Goal: Ask a question: Seek information or help from site administrators or community

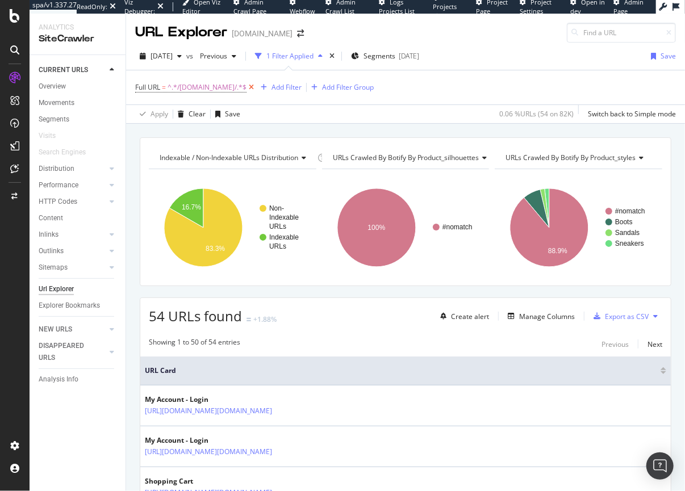
click at [256, 89] on icon at bounding box center [251, 87] width 10 height 11
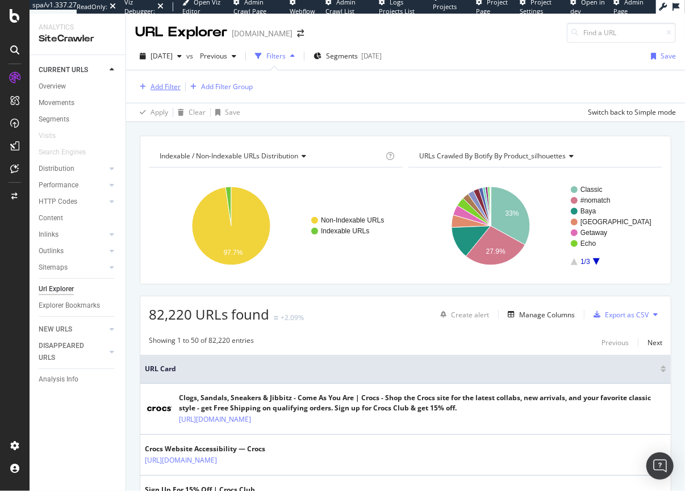
click at [170, 87] on div "Add Filter" at bounding box center [165, 87] width 30 height 10
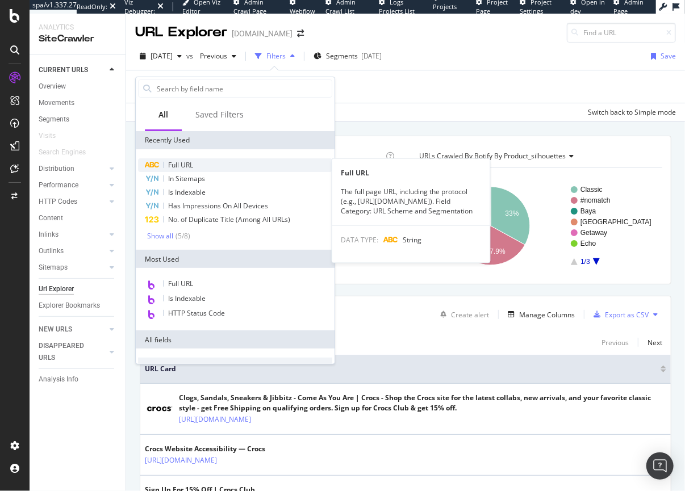
click at [173, 166] on span "Full URL" at bounding box center [180, 165] width 25 height 10
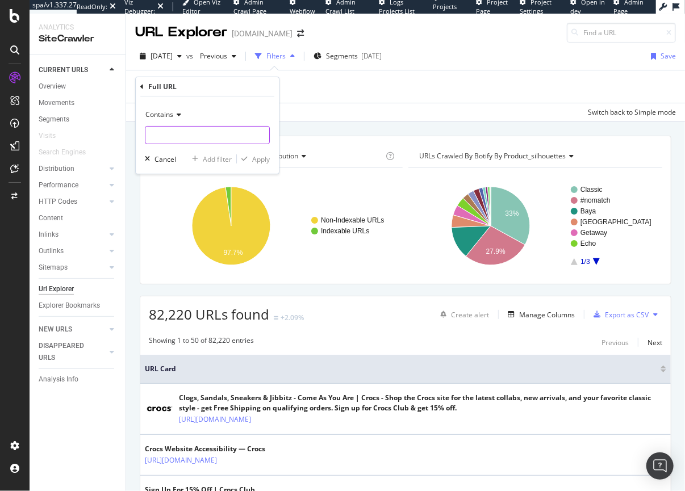
click at [172, 133] on input "text" at bounding box center [207, 135] width 124 height 18
paste input "https://www.crocs.com/p/classic-clog/10001.html"
type input "https://www.crocs.com/p/classic-clog/10001.html"
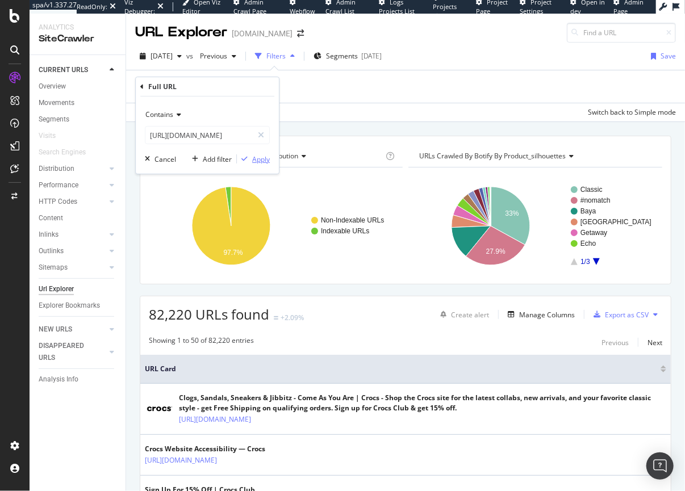
click at [256, 161] on div "Apply" at bounding box center [261, 159] width 18 height 10
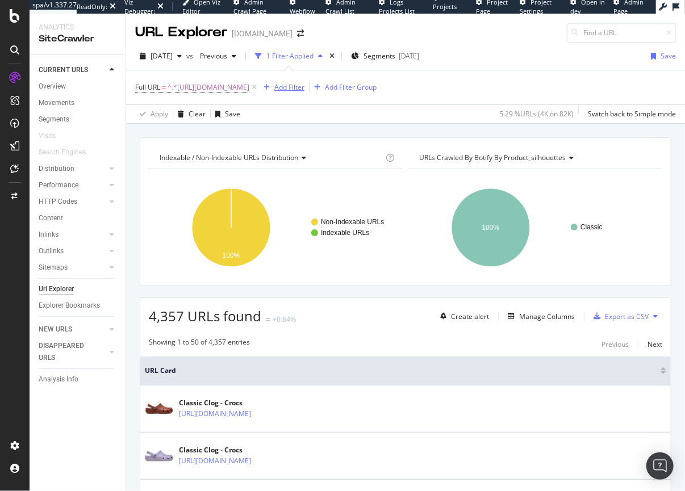
click at [304, 89] on div "Add Filter" at bounding box center [289, 87] width 30 height 10
click at [298, 115] on div "Apply Clear Save 5.29 % URLs ( 4K on 82K ) Switch back to Simple mode" at bounding box center [405, 113] width 559 height 19
click at [249, 91] on span "^.*https://www.crocs.com/p/classic-clog/10001.html.*$" at bounding box center [209, 88] width 82 height 16
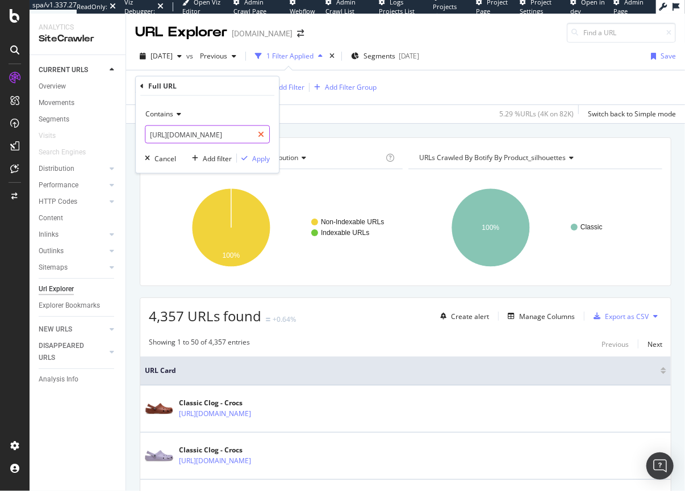
scroll to position [0, 57]
drag, startPoint x: 240, startPoint y: 134, endPoint x: 255, endPoint y: 135, distance: 14.8
click at [257, 135] on div "https://www.crocs.com/p/classic-clog/10001.html" at bounding box center [207, 135] width 125 height 18
click at [248, 131] on input "https://www.crocs.com/p/classic-clog/10001.html" at bounding box center [198, 135] width 107 height 18
click at [252, 132] on input "https://www.crocs.com/p/classic-clog/10001.html" at bounding box center [198, 135] width 107 height 18
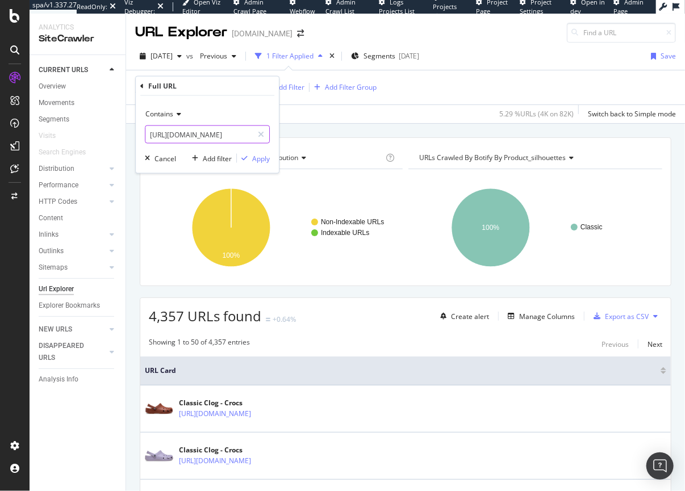
scroll to position [0, 69]
type input "https://www.crocs.com/p/classic-clog/10001.html?cid"
click at [251, 154] on div "Apply" at bounding box center [253, 158] width 33 height 10
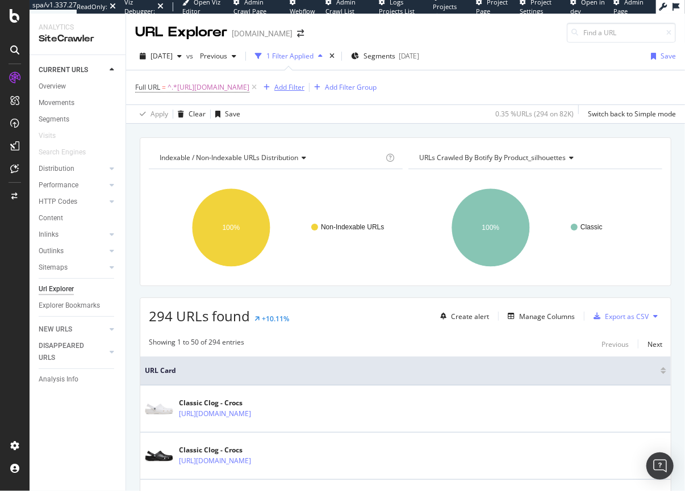
click at [304, 87] on div "Add Filter" at bounding box center [289, 87] width 30 height 10
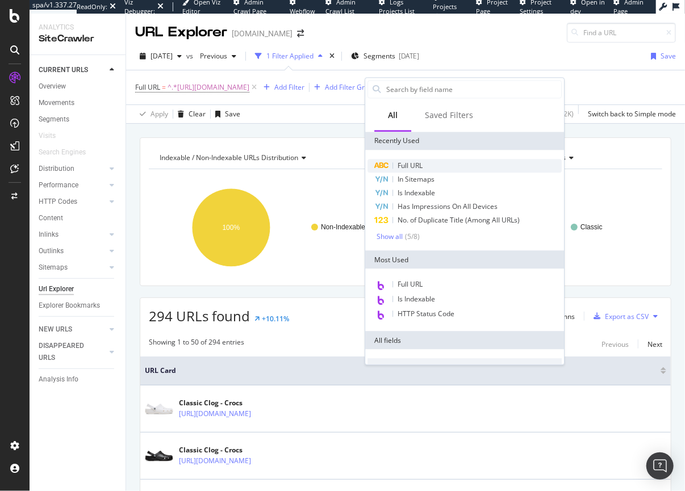
click at [411, 162] on span "Full URL" at bounding box center [410, 166] width 25 height 10
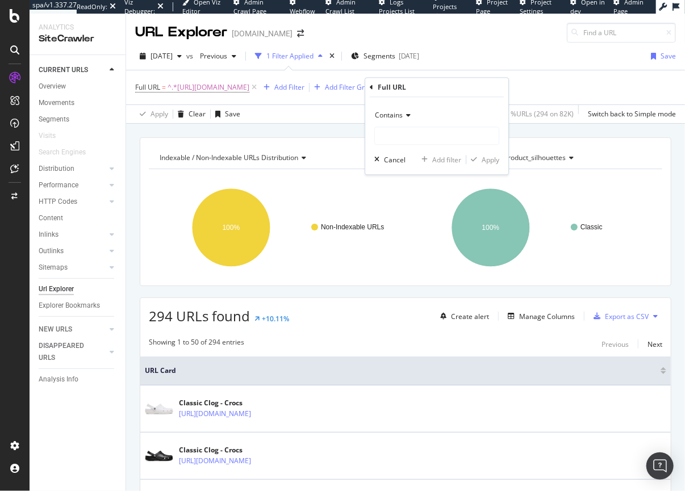
click at [396, 107] on div "Contains" at bounding box center [436, 116] width 125 height 18
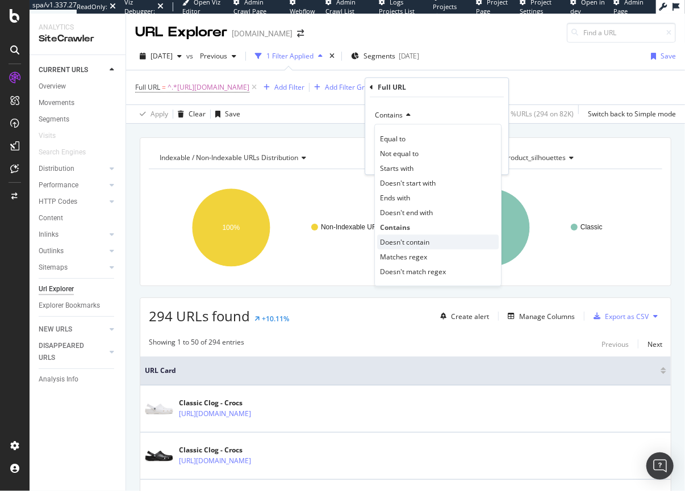
click at [395, 241] on span "Doesn't contain" at bounding box center [404, 242] width 49 height 10
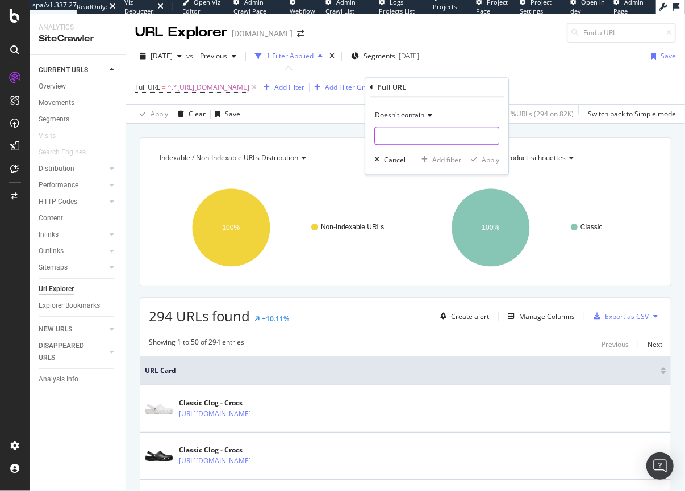
click at [398, 132] on input "text" at bounding box center [437, 136] width 124 height 18
type input "g"
type input "cgid"
click at [494, 162] on div "Apply" at bounding box center [491, 160] width 18 height 10
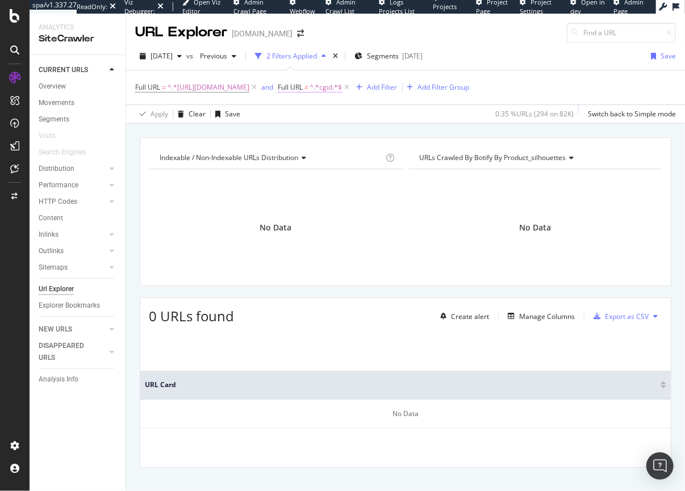
click at [342, 86] on span "Full URL ≠ ^.*cgid.*$" at bounding box center [310, 87] width 65 height 10
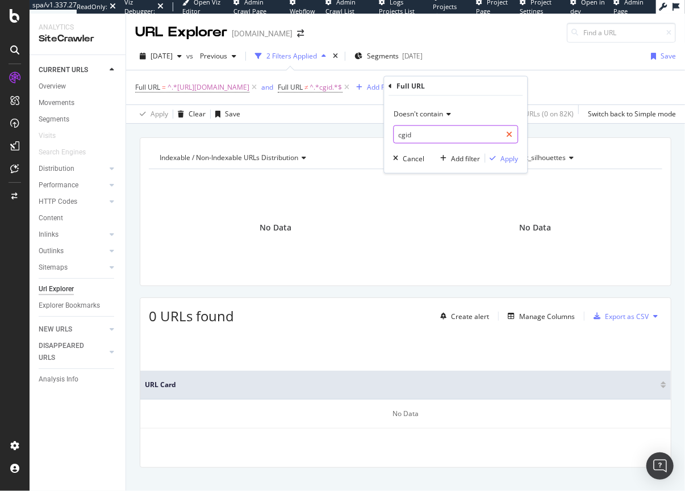
click at [509, 135] on icon at bounding box center [509, 135] width 6 height 8
click at [420, 78] on div "Full URL" at bounding box center [455, 86] width 134 height 19
click at [391, 85] on icon at bounding box center [389, 85] width 3 height 7
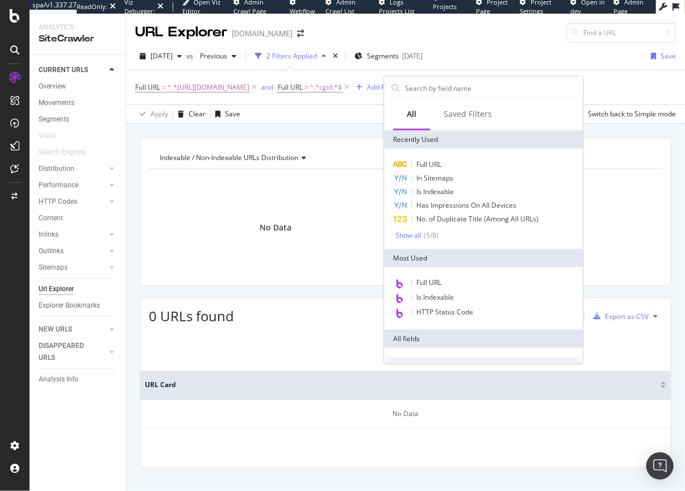
click at [367, 130] on div "Indexable / Non-Indexable URLs distribution Chart (by Value) Table Expand Expor…" at bounding box center [405, 137] width 559 height 27
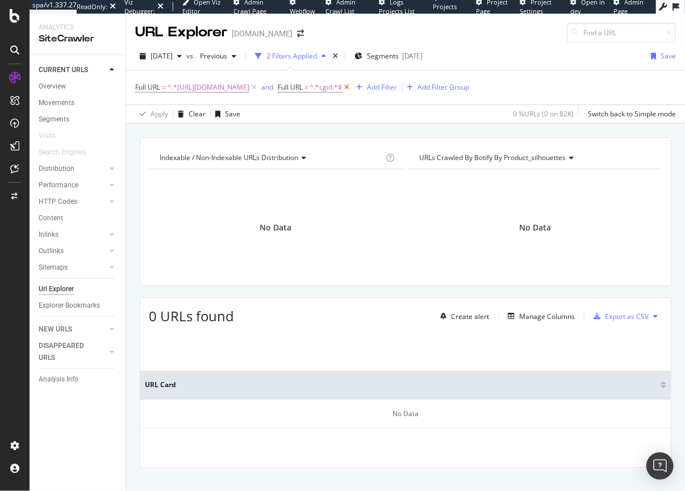
click at [352, 88] on icon at bounding box center [347, 87] width 10 height 11
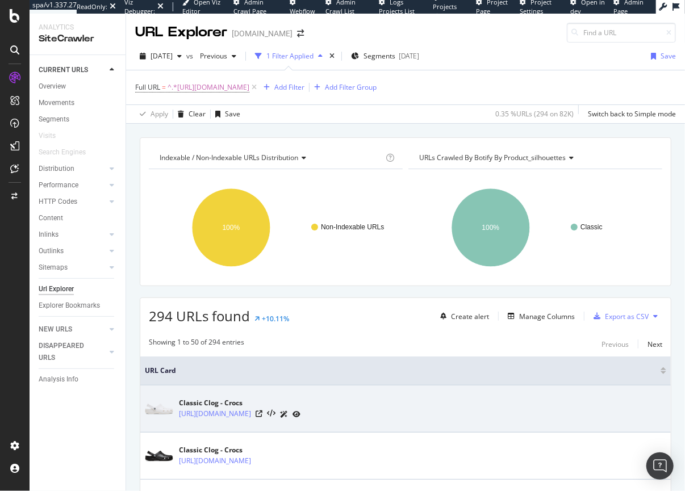
scroll to position [205, 0]
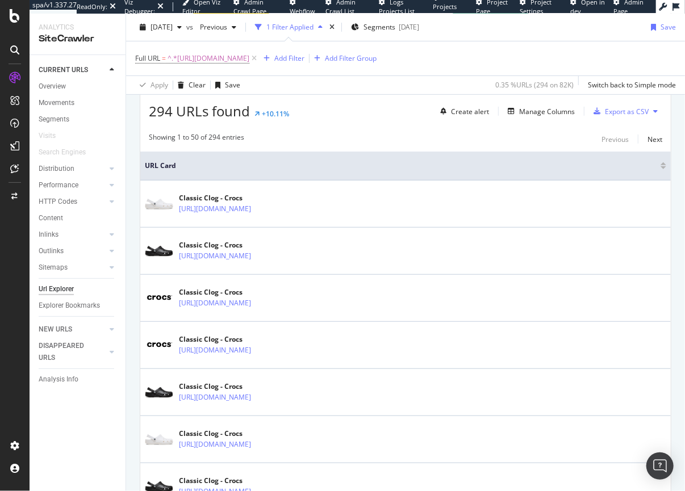
click at [660, 166] on div at bounding box center [663, 167] width 6 height 3
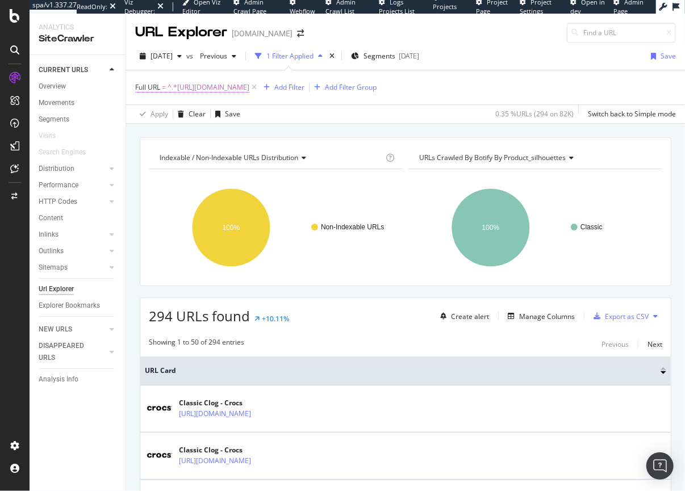
click at [241, 87] on span "^.*https://www.crocs.com/p/classic-clog/10001.html?cid.*$" at bounding box center [209, 88] width 82 height 16
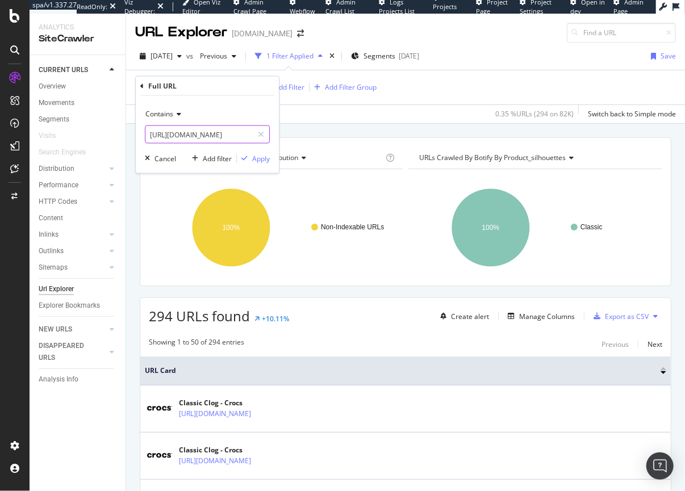
click at [202, 137] on input "https://www.crocs.com/p/classic-clog/10001.html?cid" at bounding box center [198, 135] width 107 height 18
paste input "=001"
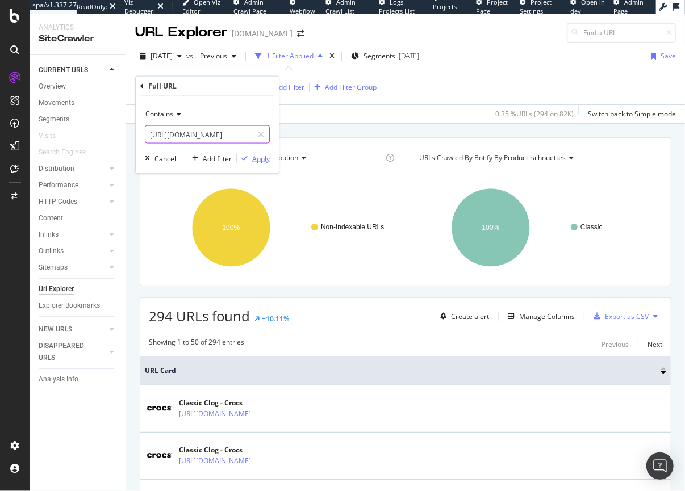
type input "https://www.crocs.com/p/classic-clog/10001.html?cid=001"
click at [260, 156] on div "Apply" at bounding box center [261, 158] width 18 height 10
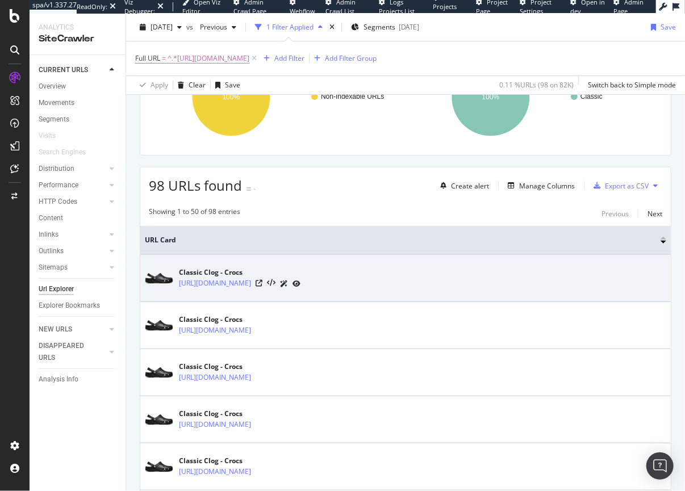
scroll to position [165, 0]
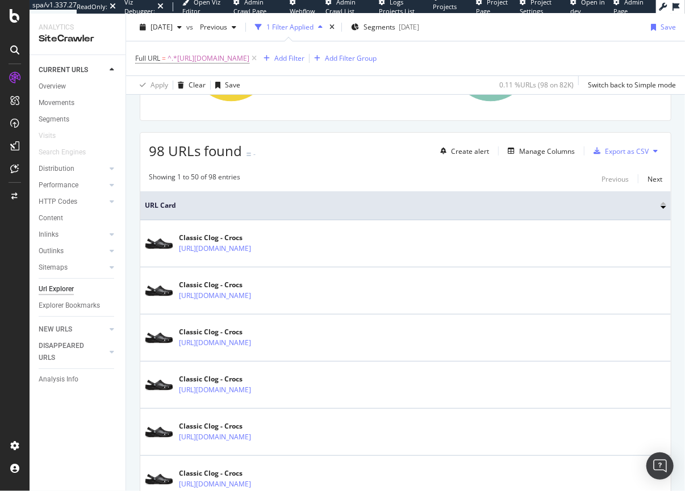
click at [660, 203] on div at bounding box center [663, 203] width 6 height 3
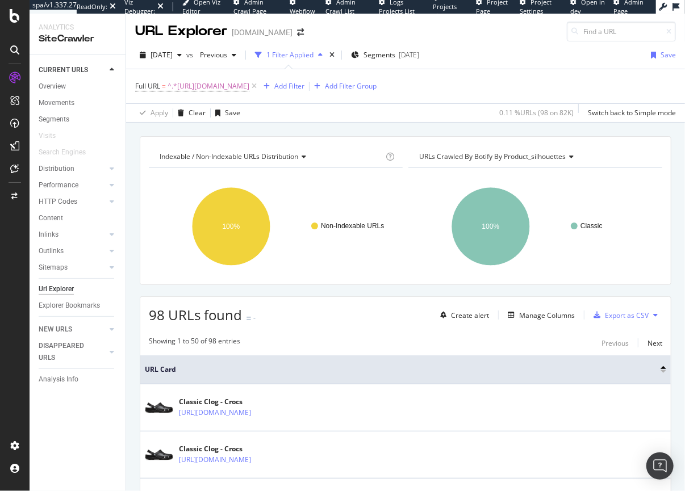
scroll to position [2, 0]
click at [236, 89] on span "^.*https://www.crocs.com/p/classic-clog/10001.html?cid=001.*$" at bounding box center [209, 86] width 82 height 16
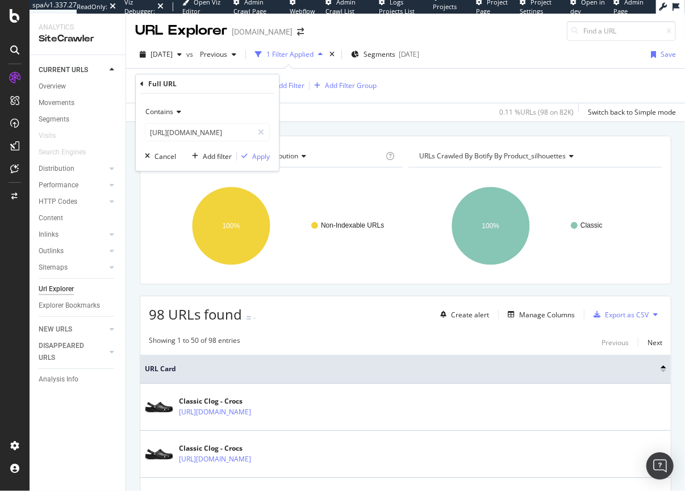
click at [170, 112] on span "Contains" at bounding box center [159, 112] width 28 height 10
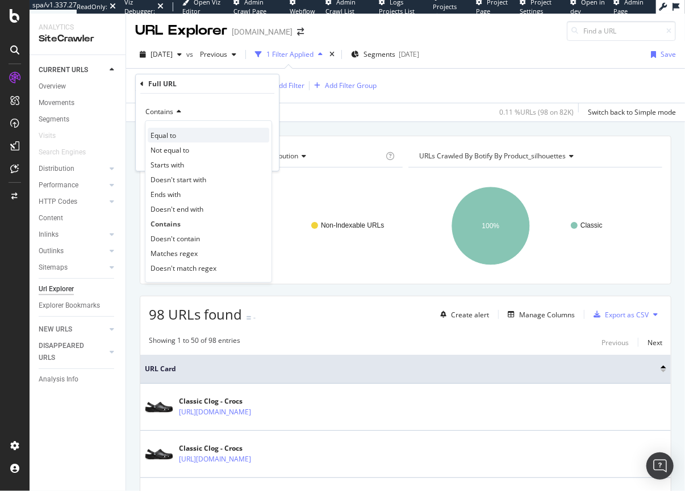
click at [165, 132] on span "Equal to" at bounding box center [163, 136] width 26 height 10
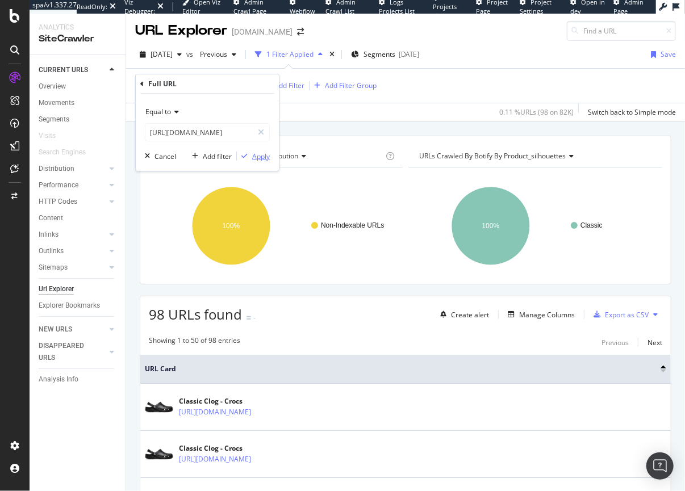
click at [256, 157] on div "Apply" at bounding box center [261, 157] width 18 height 10
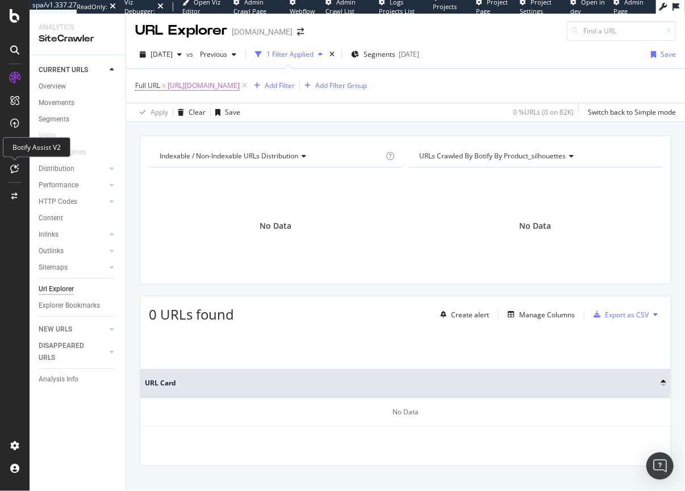
click at [16, 169] on icon at bounding box center [15, 168] width 9 height 9
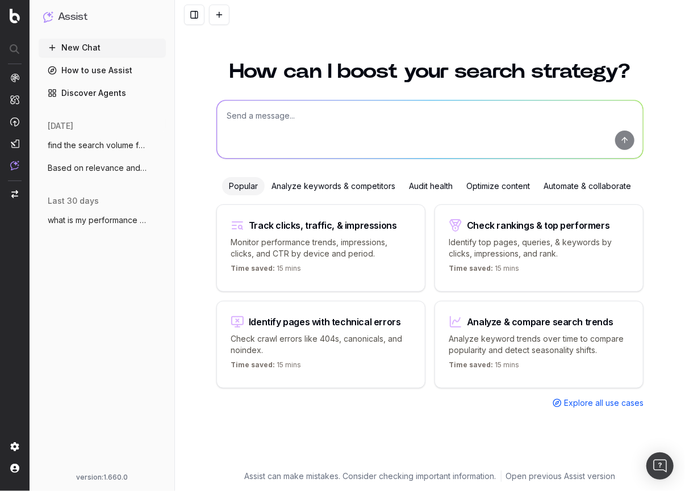
click at [273, 126] on textarea at bounding box center [430, 130] width 426 height 58
type textarea "what colors of classic crocs are available on the website?"
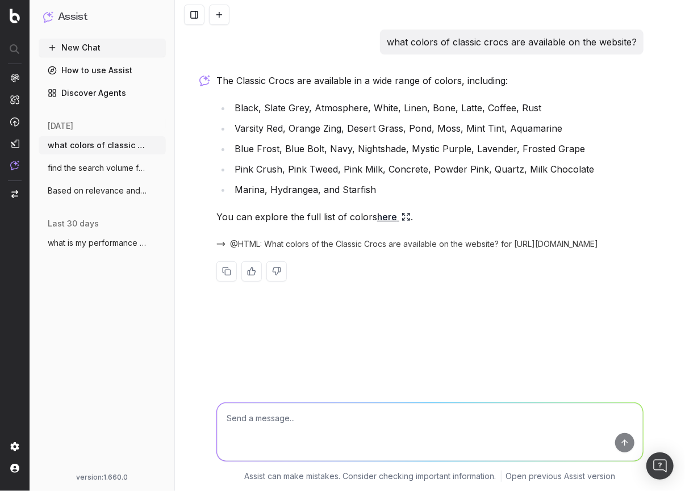
click at [383, 218] on link "here" at bounding box center [394, 217] width 34 height 16
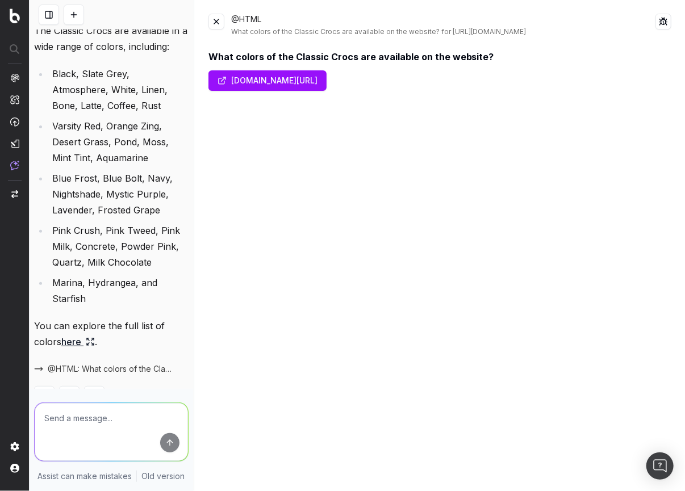
scroll to position [101, 0]
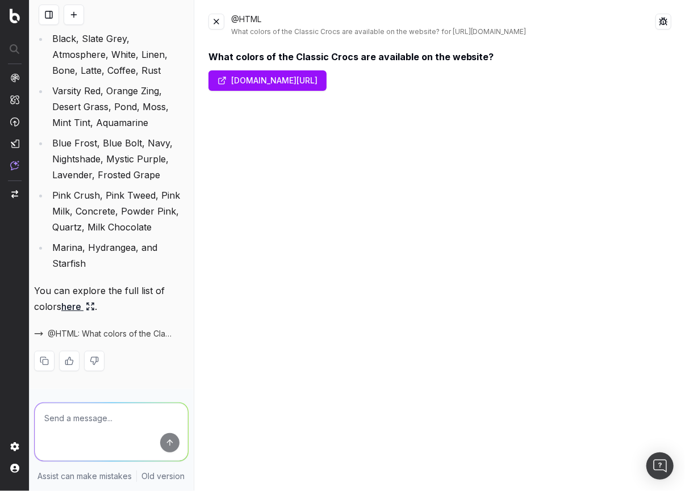
click at [85, 422] on textarea at bounding box center [111, 432] width 153 height 58
click at [219, 20] on button at bounding box center [216, 22] width 16 height 16
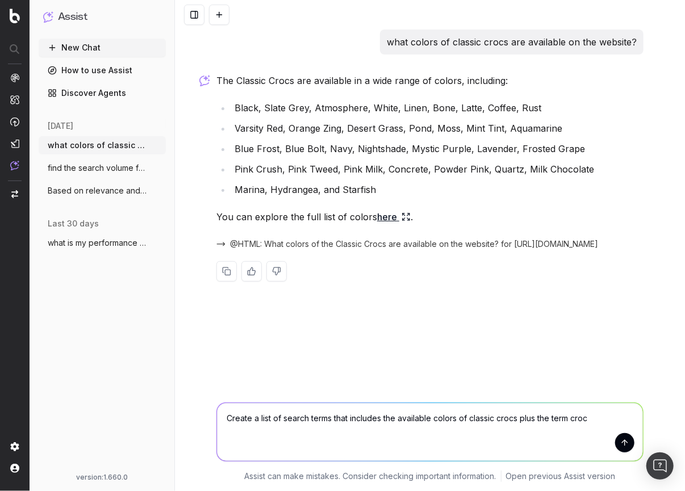
scroll to position [0, 0]
click at [594, 420] on textarea "Create a list of search terms that includes the available colors of classic cro…" at bounding box center [430, 432] width 426 height 58
click at [607, 415] on textarea "Create a list of search terms that includes the available colors of classic cro…" at bounding box center [430, 432] width 426 height 58
type textarea "Create a list of search terms that includes the available colors of classic cro…"
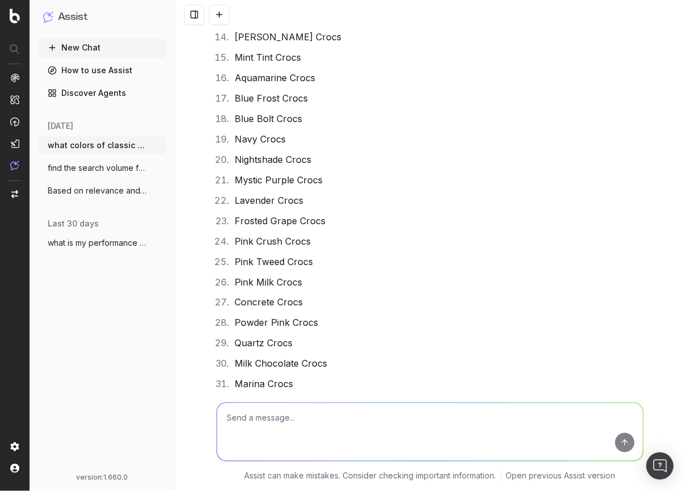
scroll to position [796, 0]
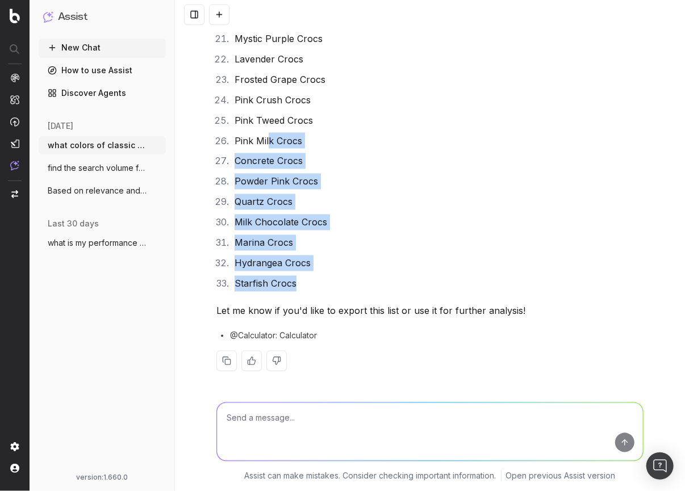
drag, startPoint x: 300, startPoint y: 287, endPoint x: 265, endPoint y: 147, distance: 144.6
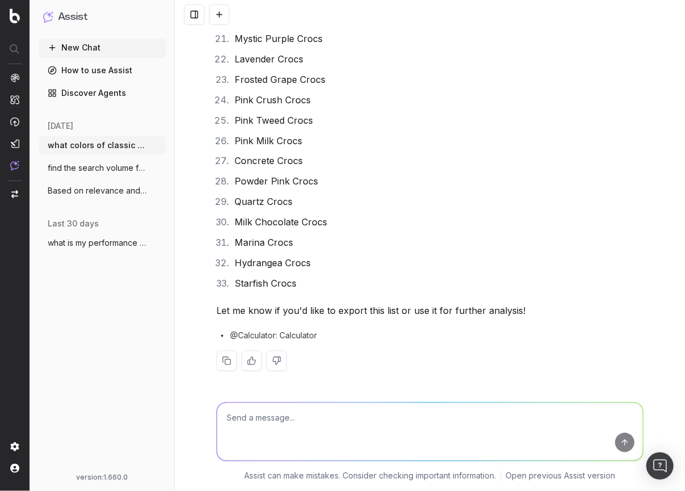
click at [351, 437] on textarea at bounding box center [430, 432] width 426 height 58
click at [238, 434] on textarea at bounding box center [430, 432] width 426 height 58
type textarea "provide the search volume for each term"
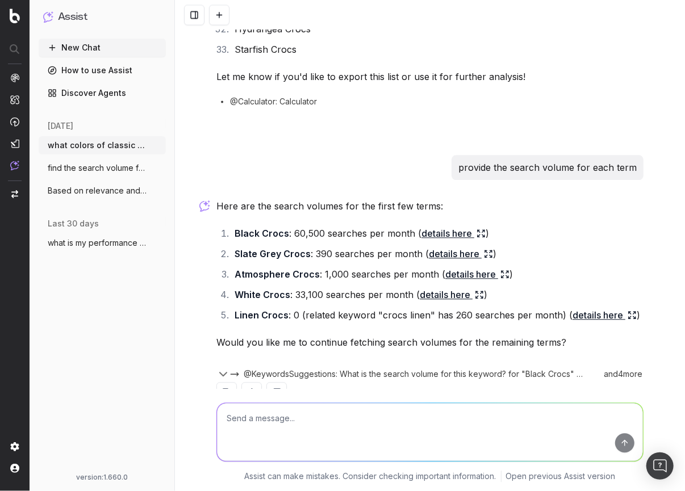
scroll to position [1062, 0]
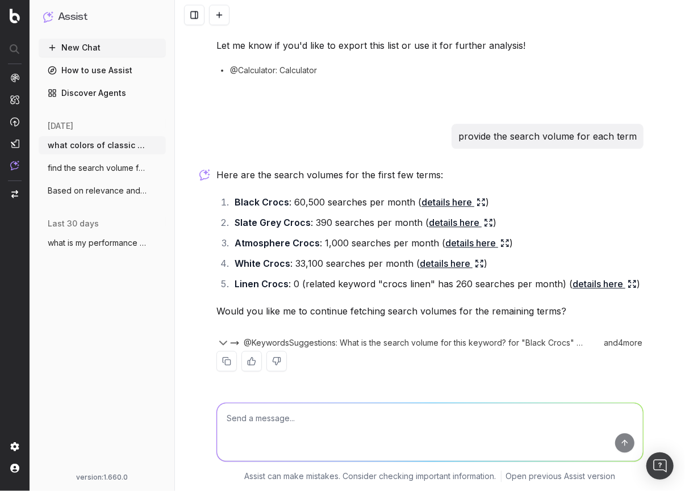
click at [245, 430] on textarea at bounding box center [430, 432] width 426 height 58
type textarea "yes"
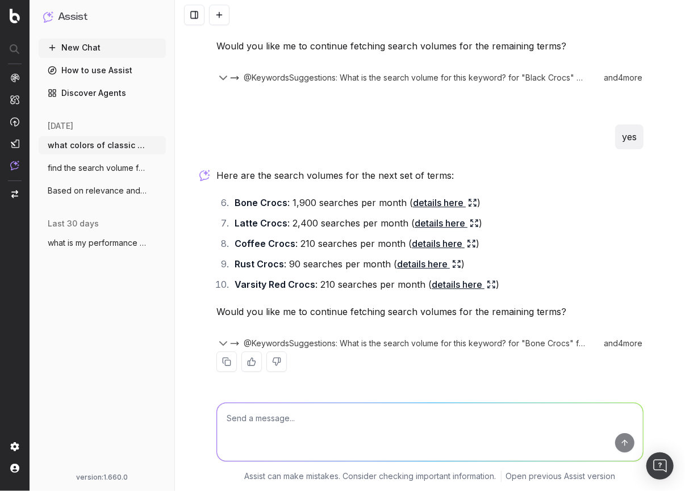
scroll to position [1328, 0]
click at [280, 424] on textarea at bounding box center [430, 432] width 426 height 58
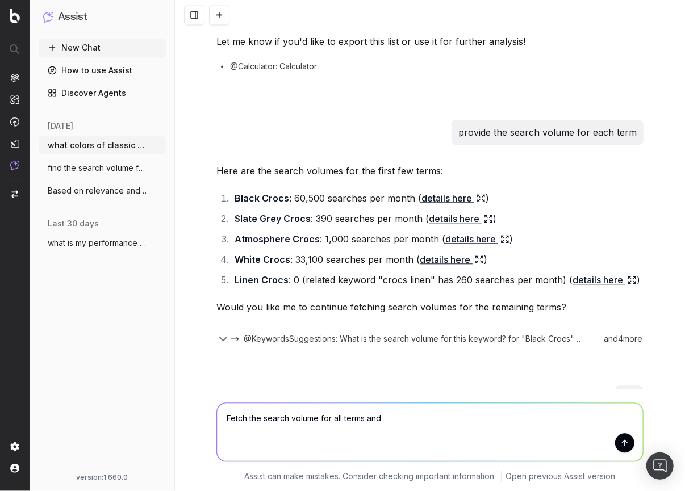
scroll to position [1066, 0]
click at [478, 195] on icon at bounding box center [479, 196] width 2 height 2
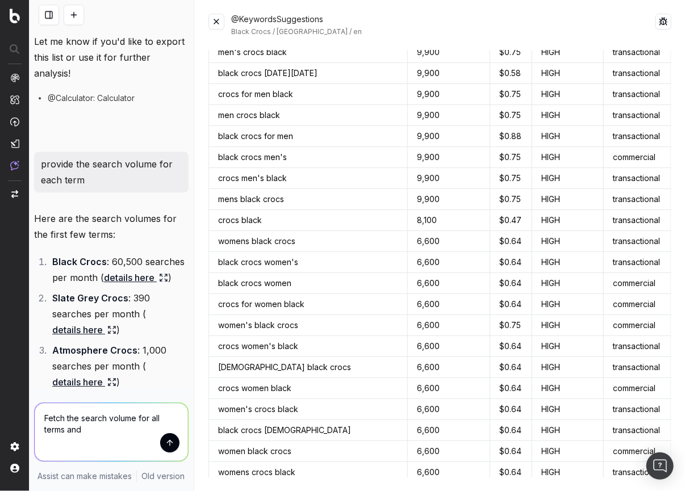
scroll to position [127, 0]
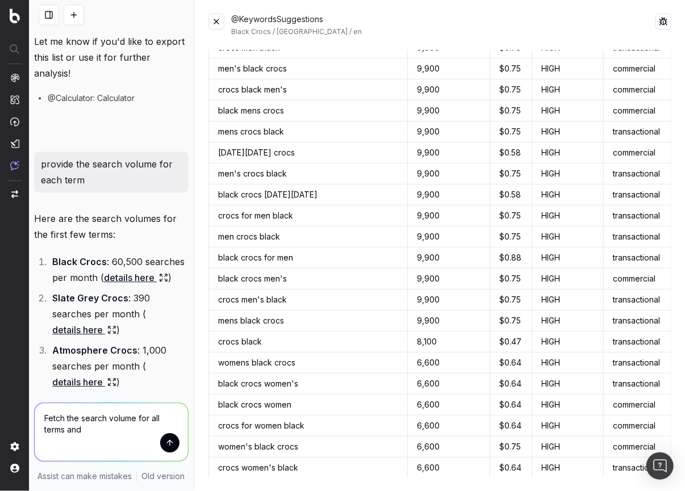
click at [220, 24] on button at bounding box center [216, 22] width 16 height 16
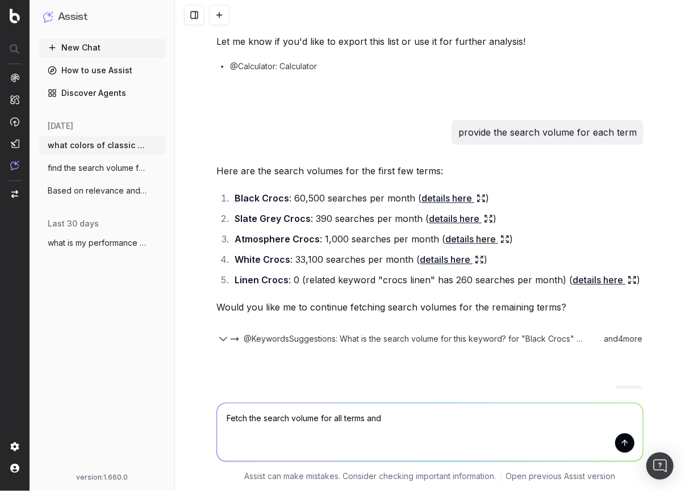
click at [384, 420] on textarea "Fetch the search volume for all terms and" at bounding box center [430, 432] width 426 height 58
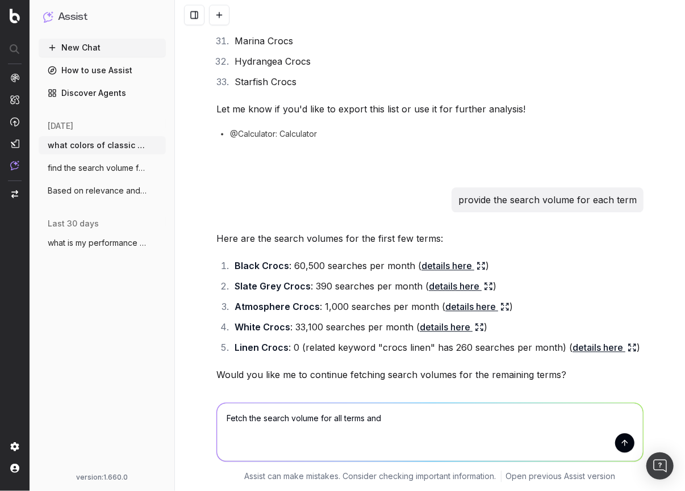
scroll to position [1013, 0]
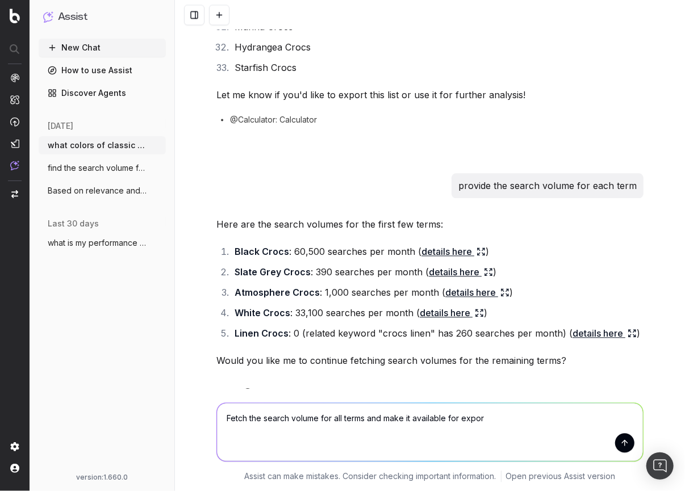
type textarea "Fetch the search volume for all terms and make it available for export"
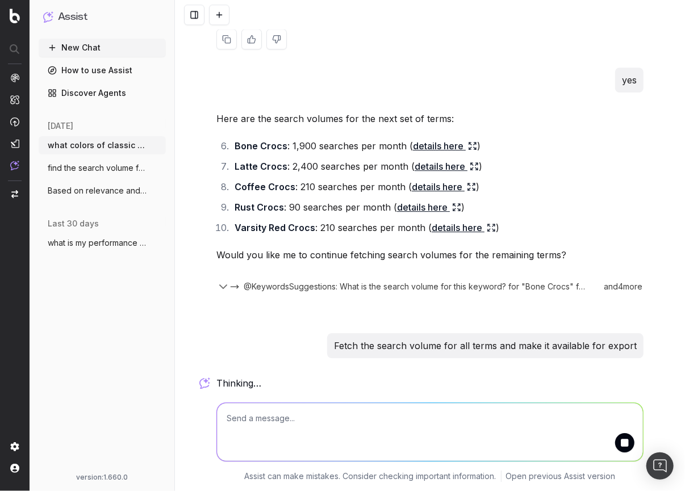
scroll to position [1387, 0]
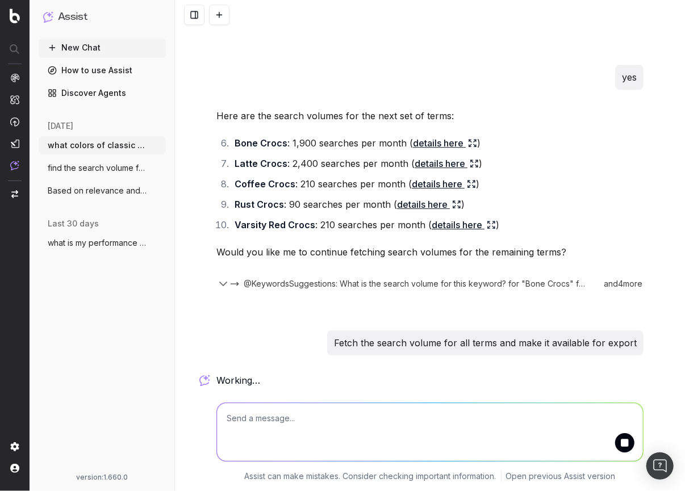
click at [61, 49] on button "New Chat" at bounding box center [102, 48] width 127 height 18
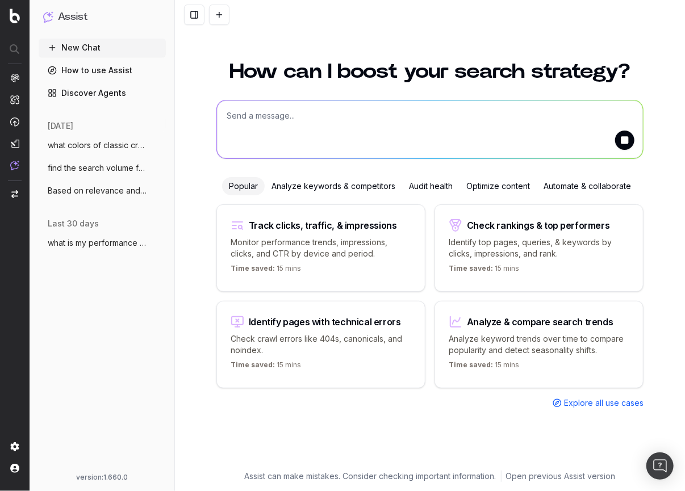
click at [100, 144] on span "what colors of classic crocs are availab" at bounding box center [98, 145] width 100 height 11
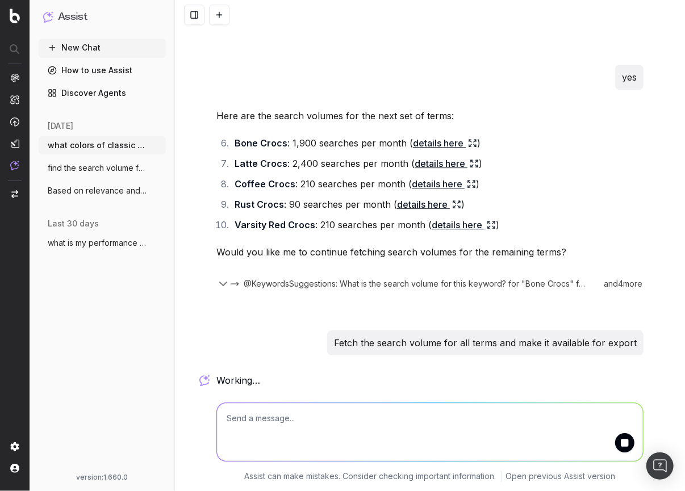
click at [85, 46] on button "New Chat" at bounding box center [102, 48] width 127 height 18
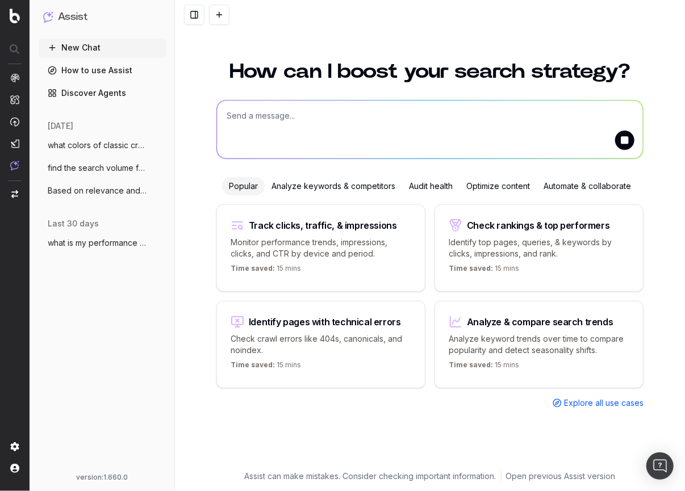
click at [283, 122] on textarea at bounding box center [430, 130] width 426 height 58
type textarea "f"
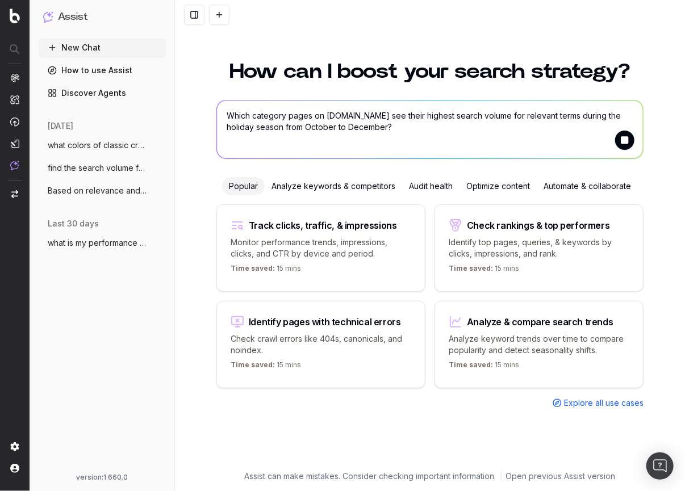
click at [497, 127] on textarea "Which category pages on [DOMAIN_NAME] see their highest search volume for relev…" at bounding box center [430, 130] width 426 height 58
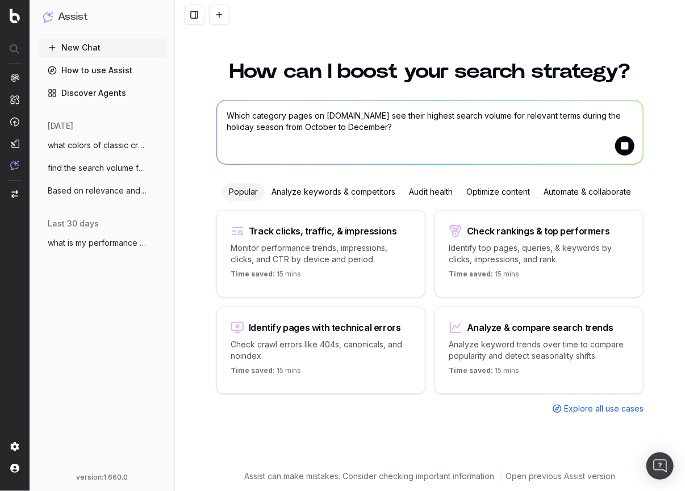
type textarea "Which category pages on [DOMAIN_NAME] see their highest search volume for relev…"
click at [624, 146] on button "submit" at bounding box center [624, 145] width 19 height 19
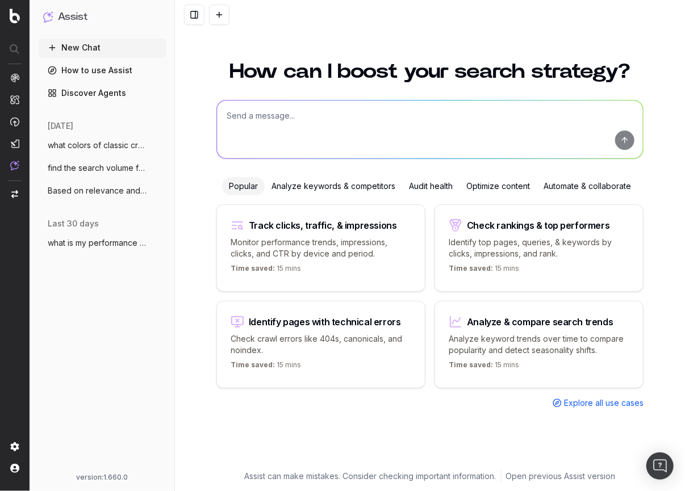
click at [66, 147] on span "what colors of classic crocs are availab" at bounding box center [98, 145] width 100 height 11
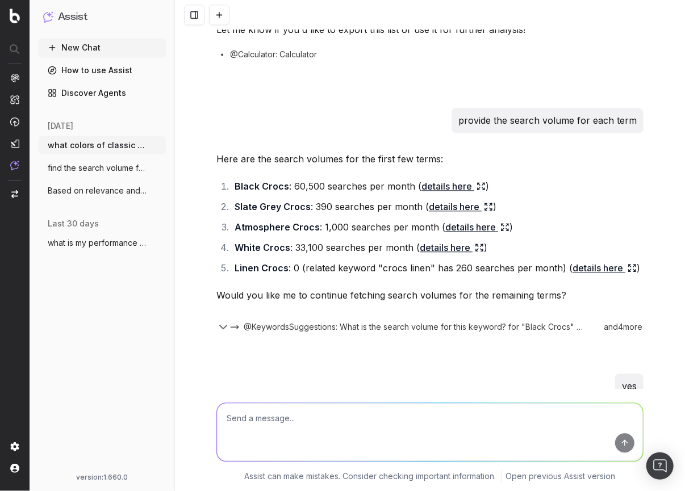
scroll to position [1371, 0]
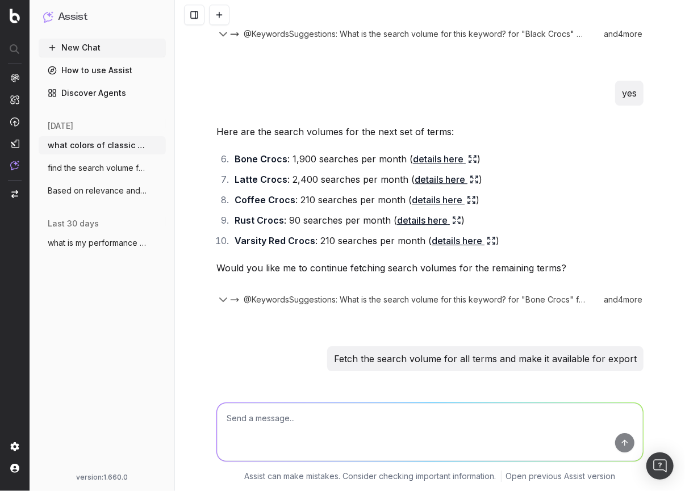
click at [399, 361] on p "Fetch the search volume for all terms and make it available for export" at bounding box center [485, 359] width 303 height 16
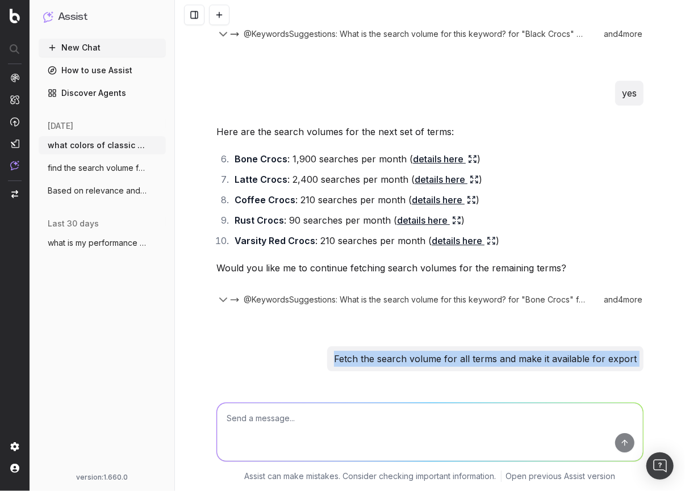
click at [399, 361] on p "Fetch the search volume for all terms and make it available for export" at bounding box center [485, 359] width 303 height 16
copy p "Fetch the search volume for all terms and make it available for export"
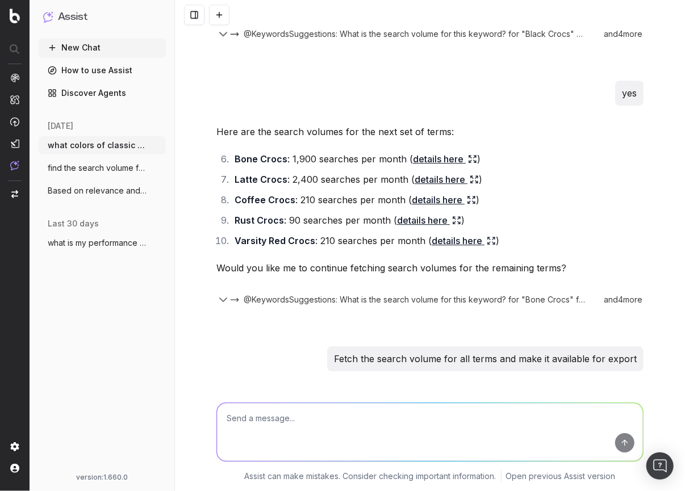
click at [337, 435] on textarea at bounding box center [430, 432] width 426 height 58
paste textarea "Fetch the search volume for all terms and make it available for export"
type textarea "Fetch the search volume for all terms and make it available for export"
click at [617, 442] on button "submit" at bounding box center [624, 442] width 19 height 19
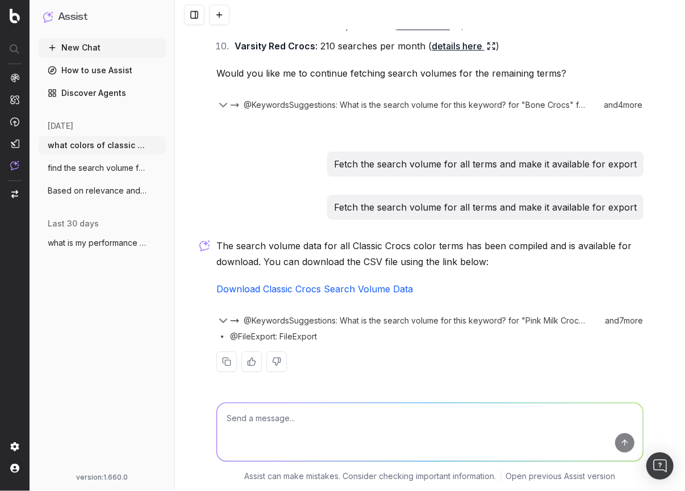
scroll to position [1566, 0]
click at [298, 287] on link "Download Classic Crocs Search Volume Data" at bounding box center [314, 288] width 197 height 11
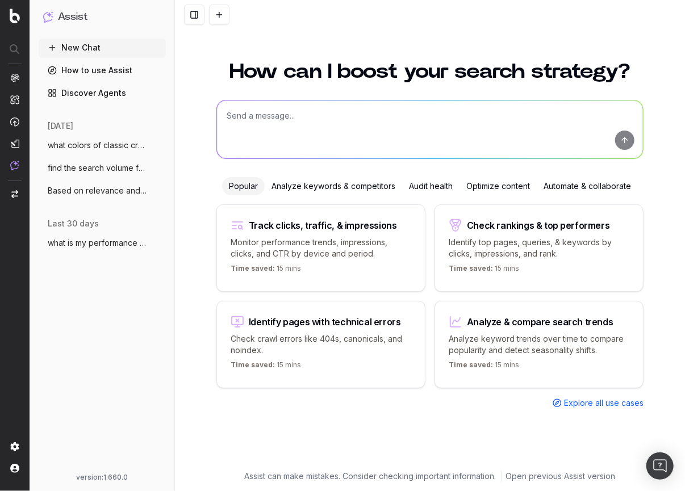
click at [85, 52] on button "New Chat" at bounding box center [102, 48] width 127 height 18
click at [299, 121] on textarea at bounding box center [430, 130] width 426 height 58
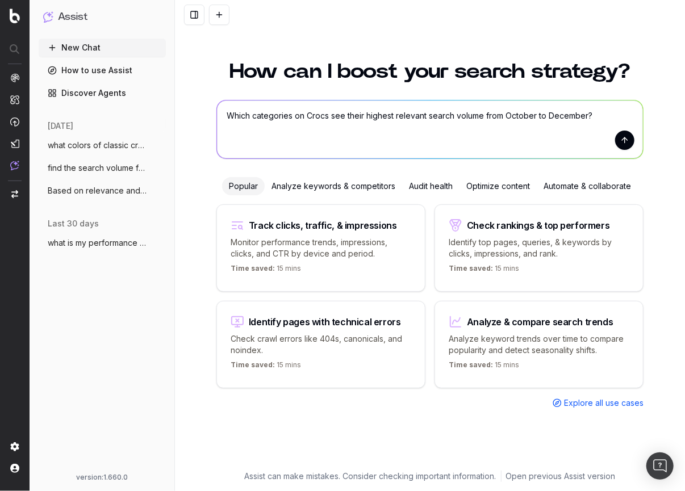
type textarea "Which categories on Crocs see their highest relevant search volume from October…"
click at [626, 141] on button "submit" at bounding box center [624, 140] width 19 height 19
